Goal: Navigation & Orientation: Understand site structure

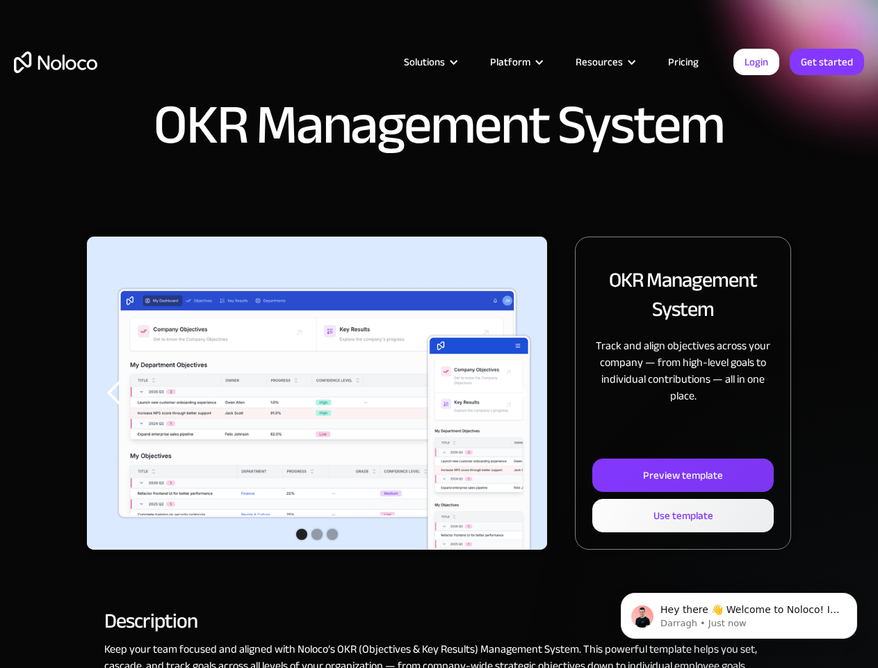
click at [439, 334] on img "1 of 3" at bounding box center [317, 403] width 460 height 335
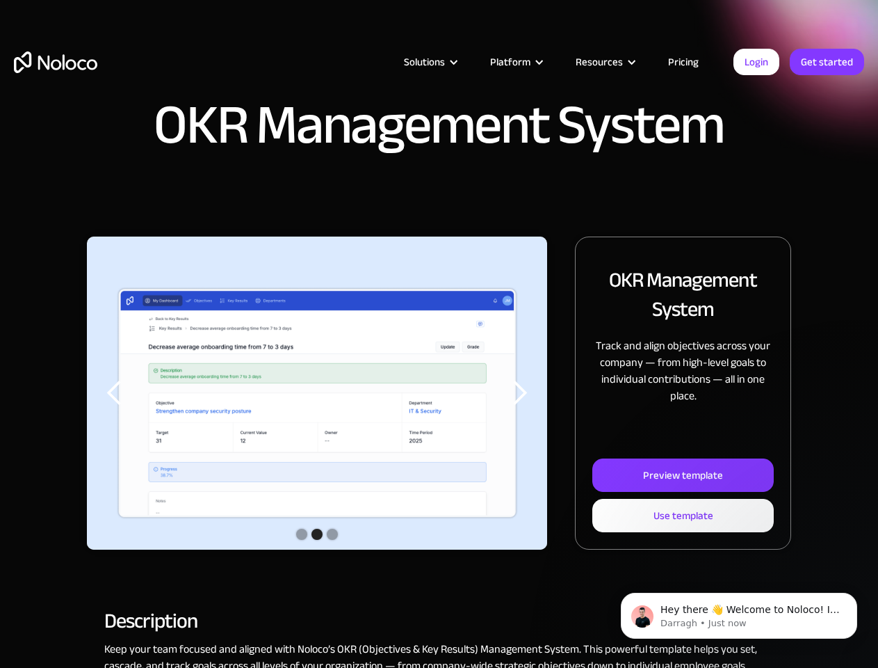
click at [415, 62] on div "Solutions" at bounding box center [424, 62] width 41 height 18
click at [430, 62] on div "Solutions" at bounding box center [424, 62] width 41 height 18
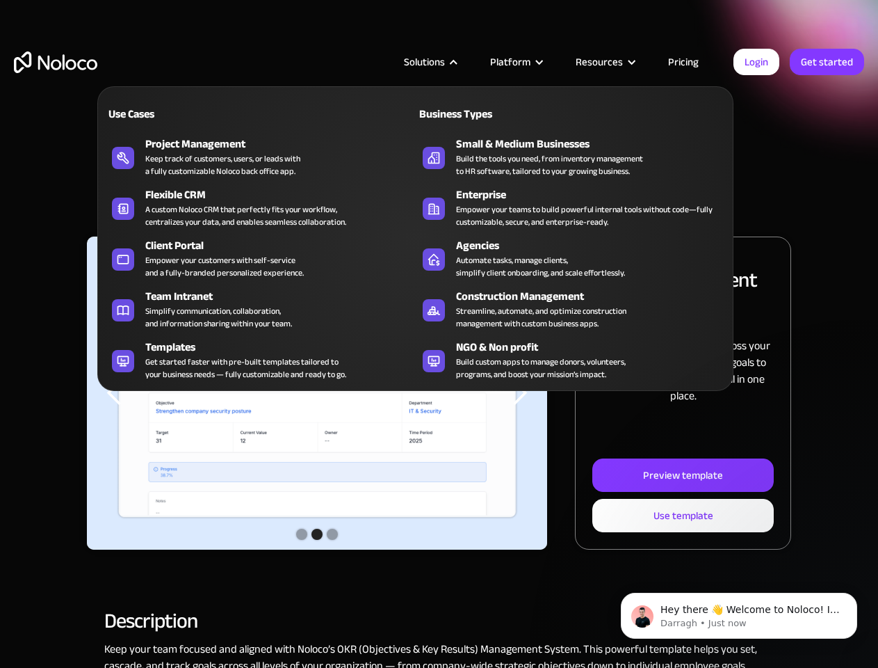
click at [516, 62] on div "Platform" at bounding box center [510, 62] width 40 height 18
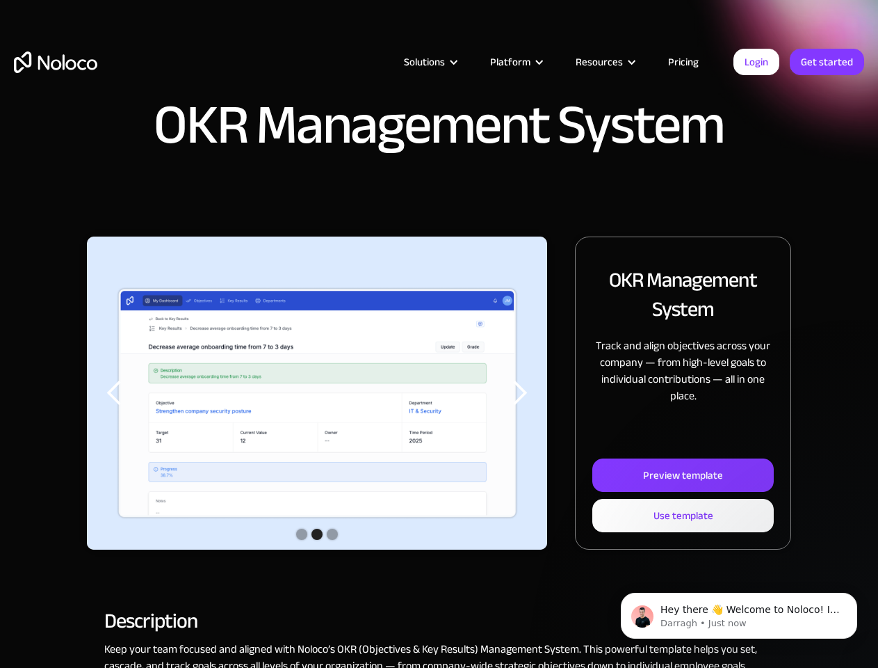
click at [605, 62] on div "Resources" at bounding box center [599, 62] width 47 height 18
click at [317, 393] on img "2 of 3" at bounding box center [317, 403] width 460 height 335
click at [115, 393] on div "previous slide" at bounding box center [115, 393] width 28 height 28
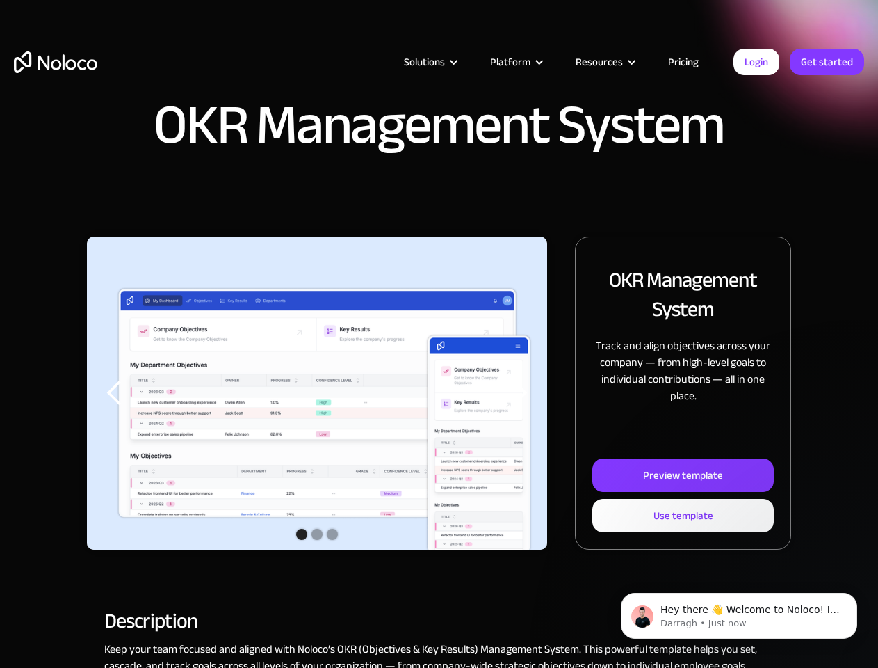
click at [519, 393] on div "next slide" at bounding box center [520, 393] width 28 height 28
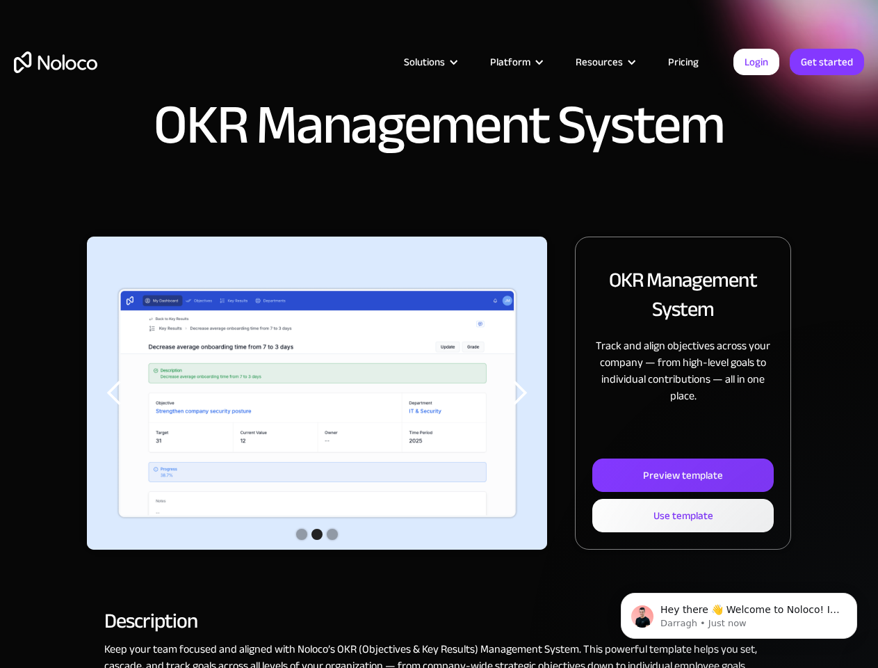
click at [317, 535] on div "Show slide 2 of 3" at bounding box center [317, 534] width 11 height 11
click at [302, 534] on div "Show slide 1 of 3" at bounding box center [301, 534] width 11 height 11
